Goal: Task Accomplishment & Management: Complete application form

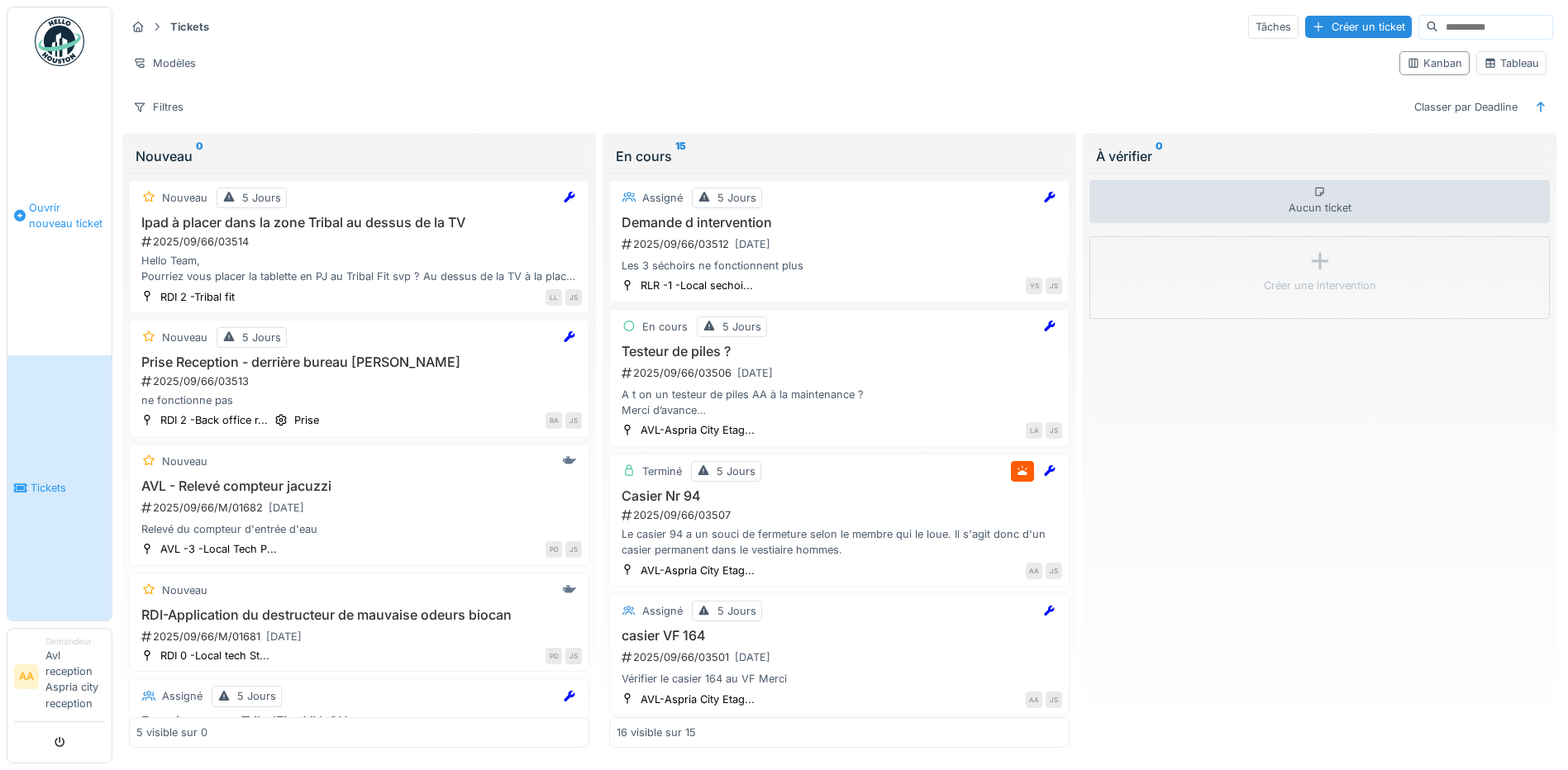
click at [77, 209] on span "Ouvrir nouveau ticket" at bounding box center [67, 215] width 76 height 31
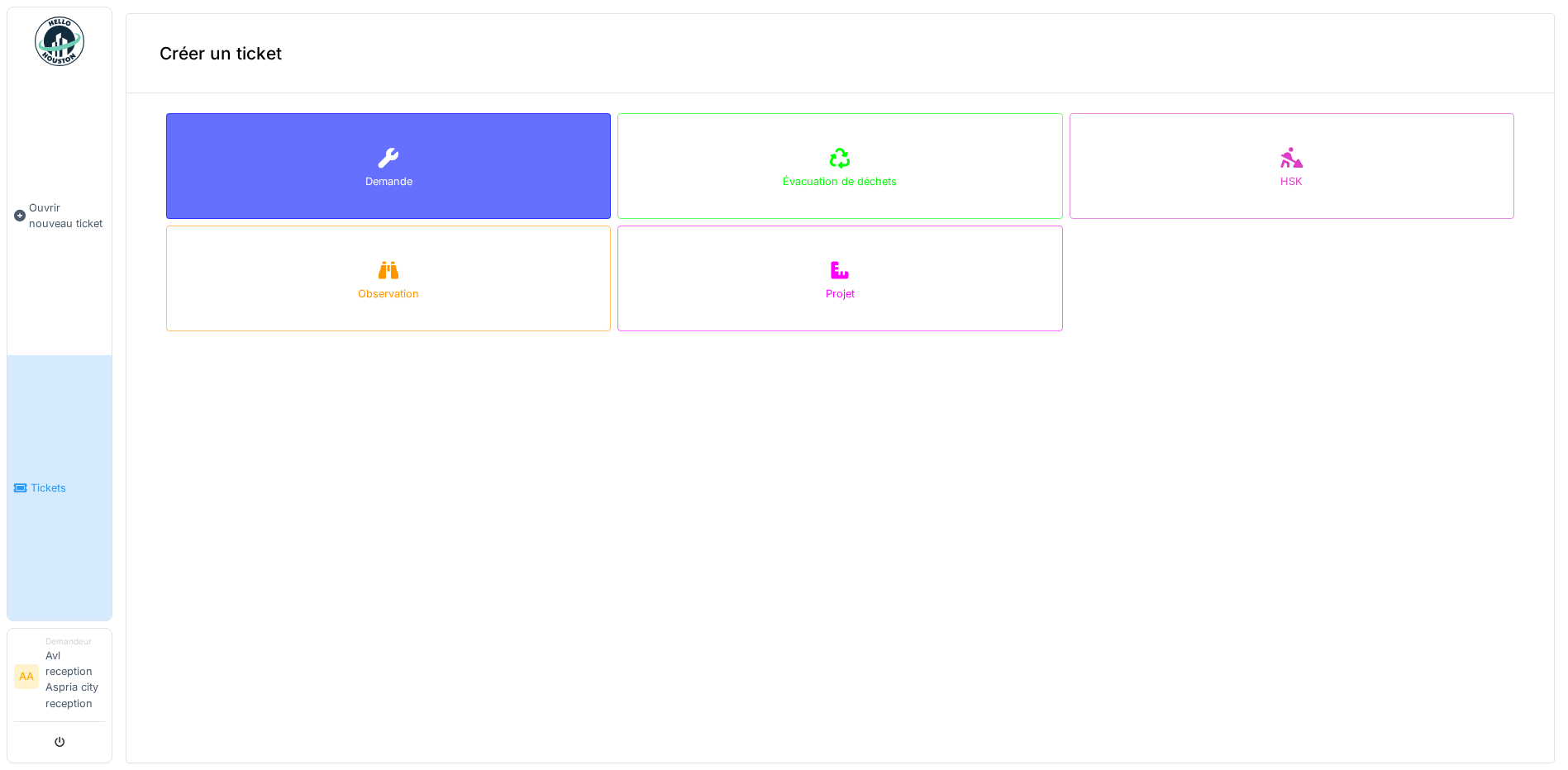
click at [279, 142] on div "Demande" at bounding box center [388, 165] width 445 height 105
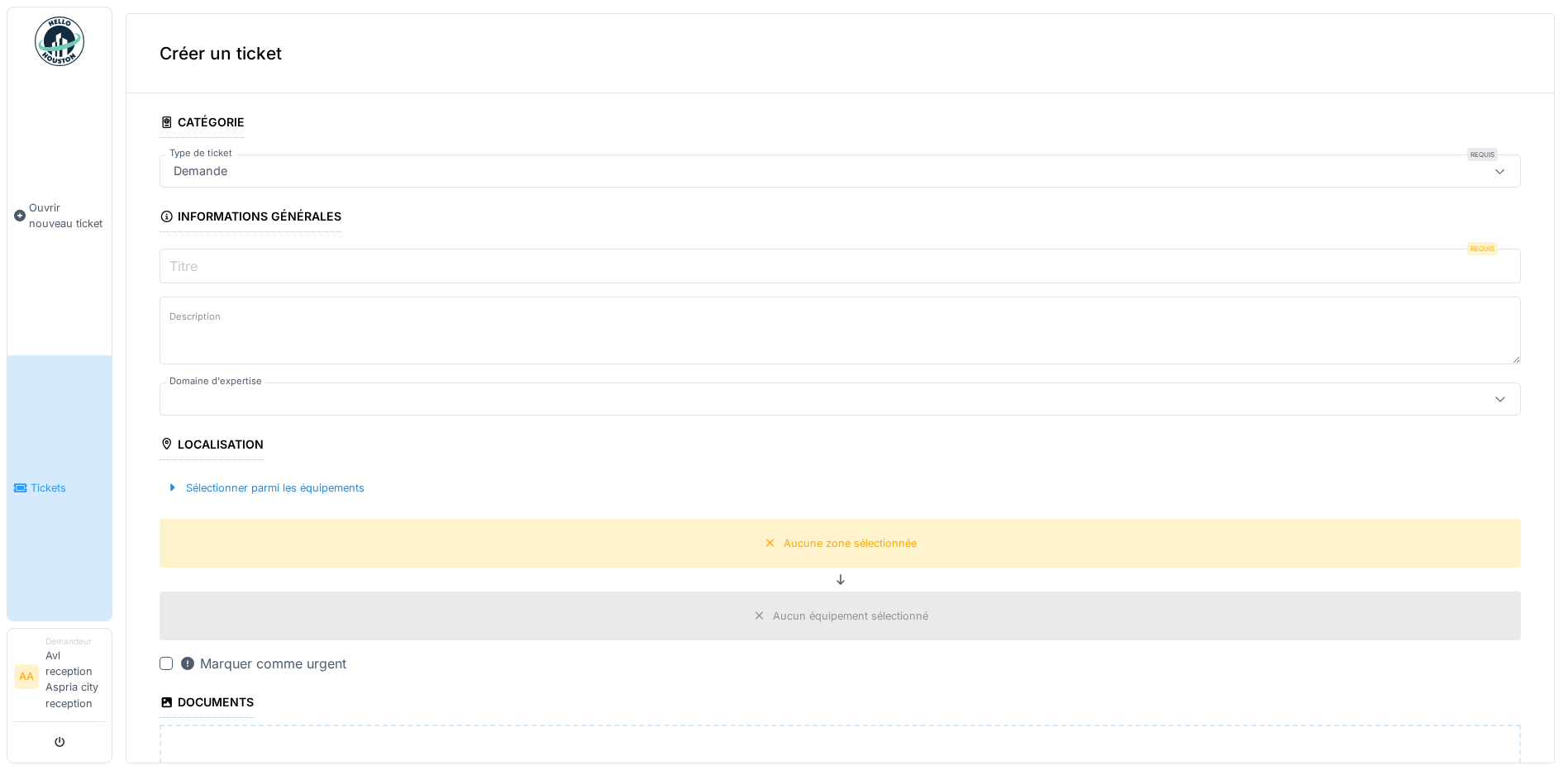
click at [246, 265] on input "Titre" at bounding box center [840, 266] width 1361 height 35
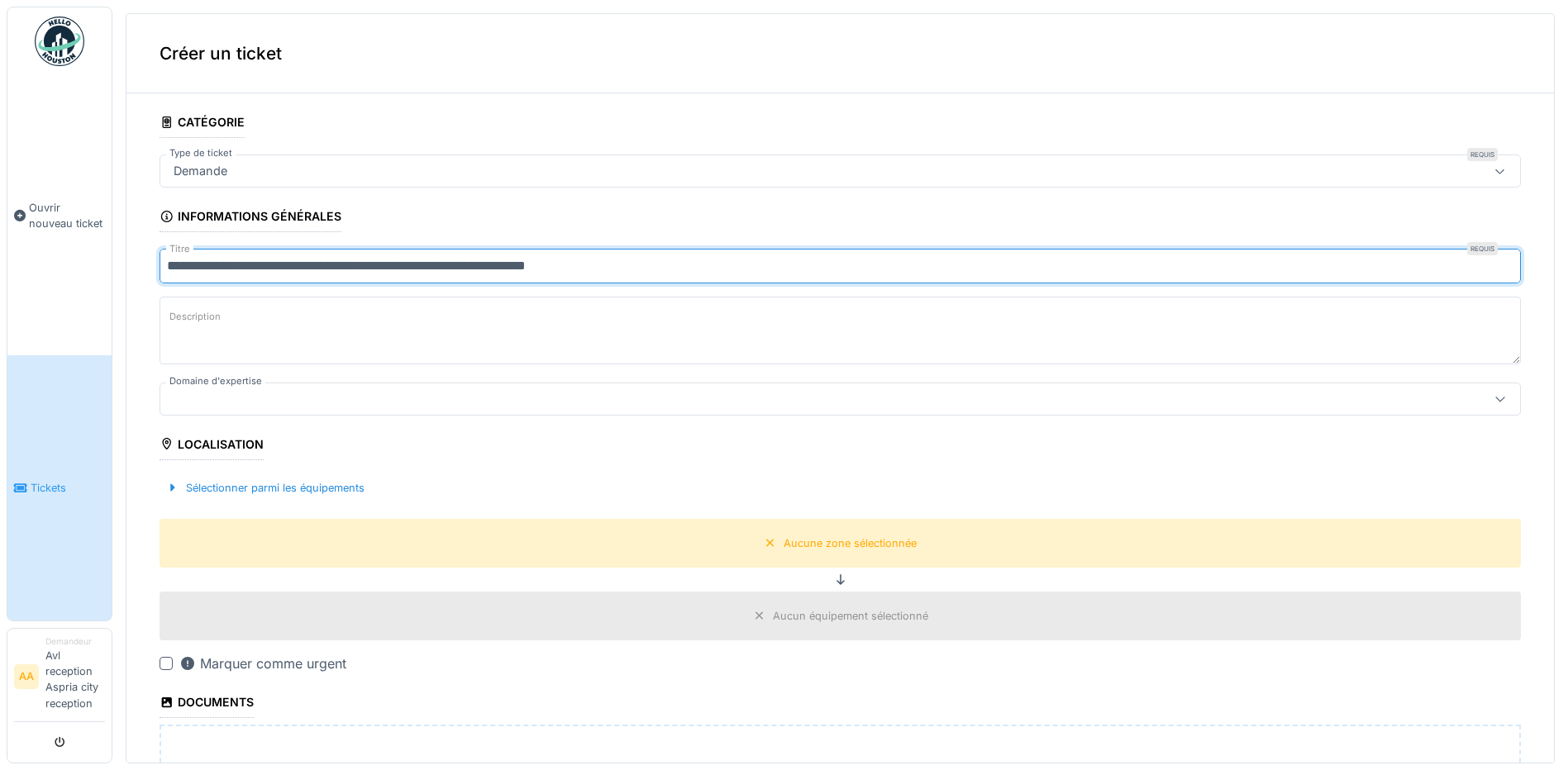
type input "**********"
